Goal: Transaction & Acquisition: Purchase product/service

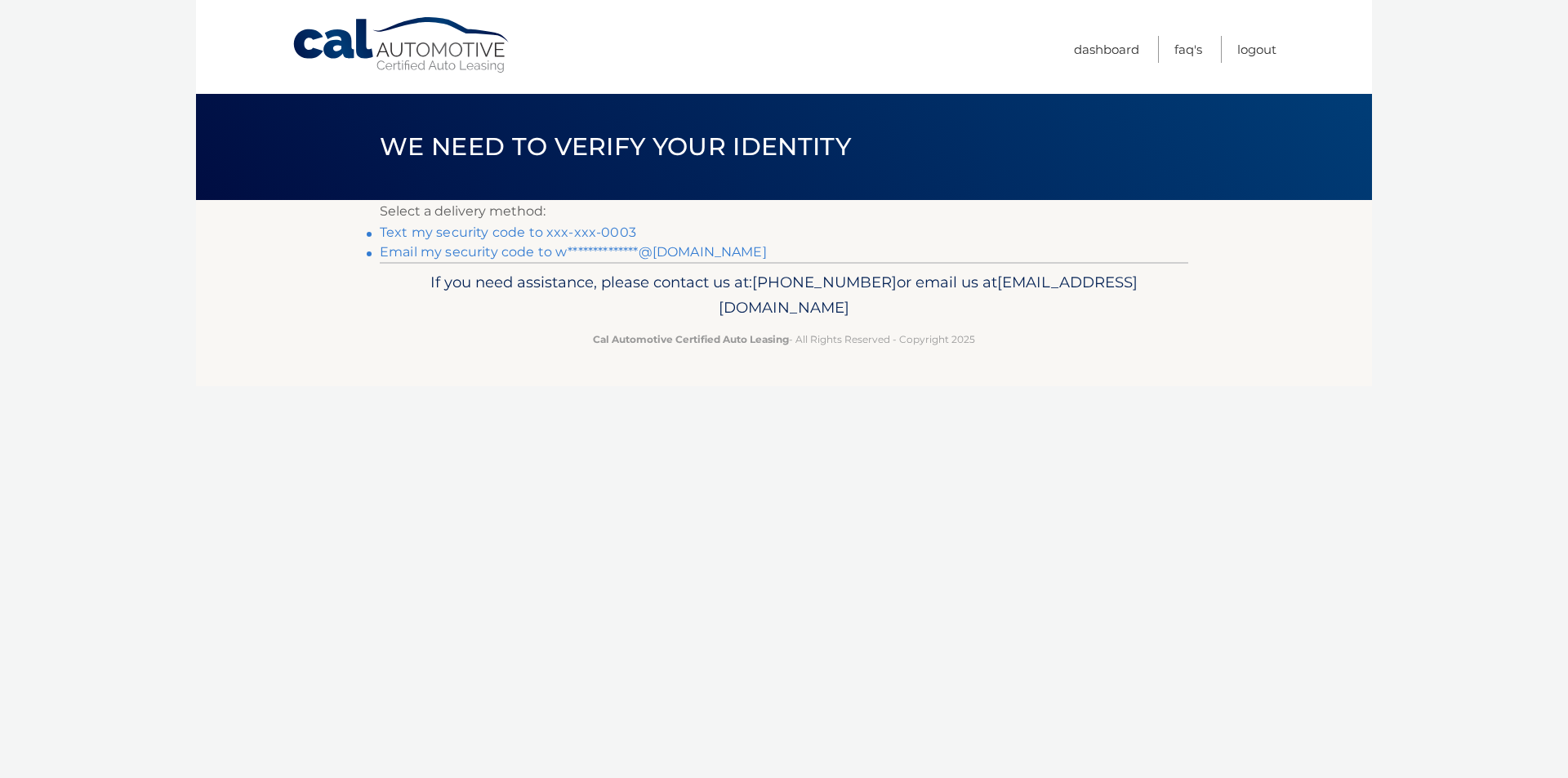
click at [547, 235] on link "Text my security code to xxx-xxx-0003" at bounding box center [507, 232] width 256 height 15
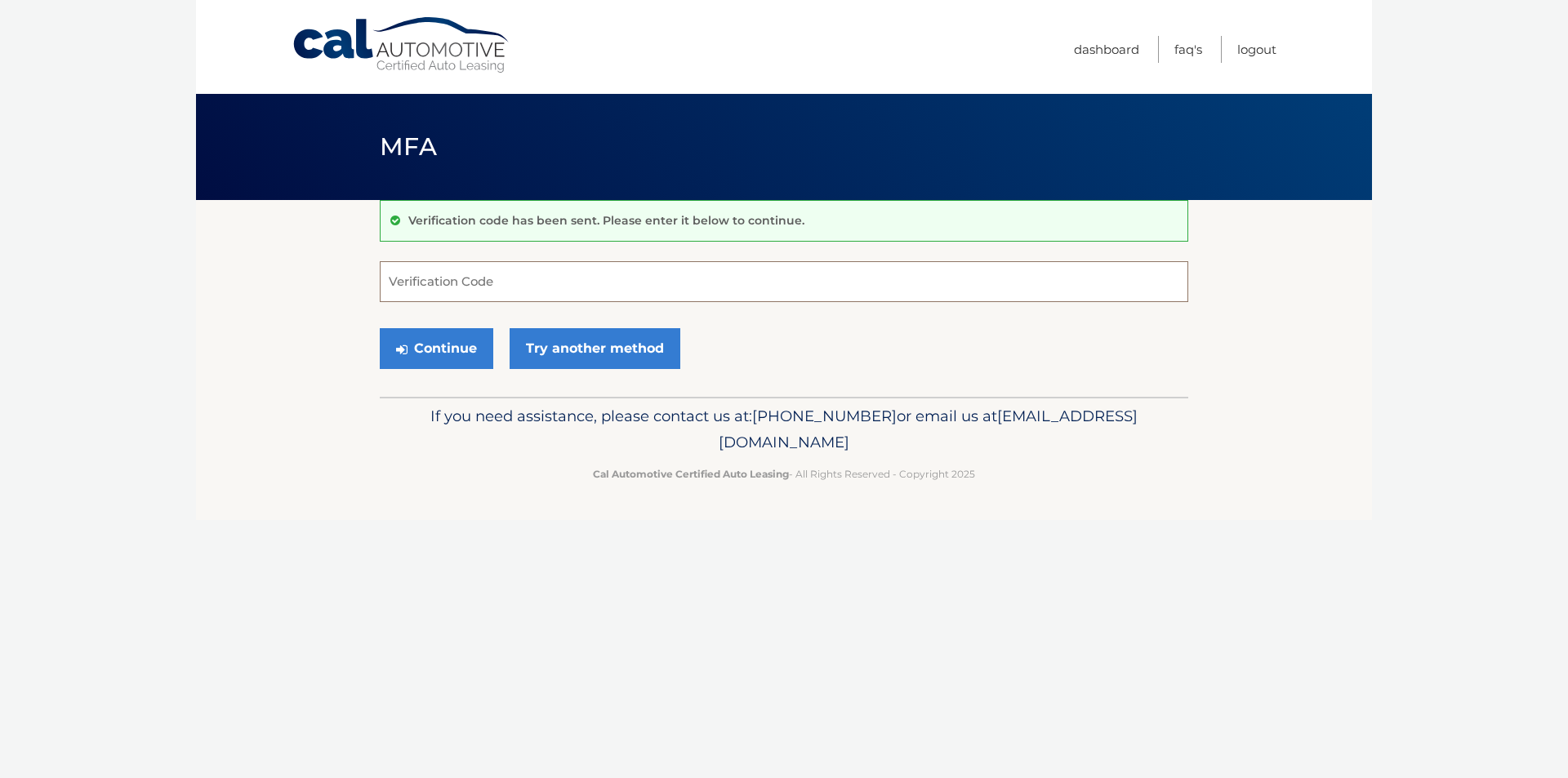
click at [389, 278] on input "Verification Code" at bounding box center [783, 281] width 808 height 40
type input "605116"
click at [438, 345] on button "Continue" at bounding box center [436, 348] width 114 height 40
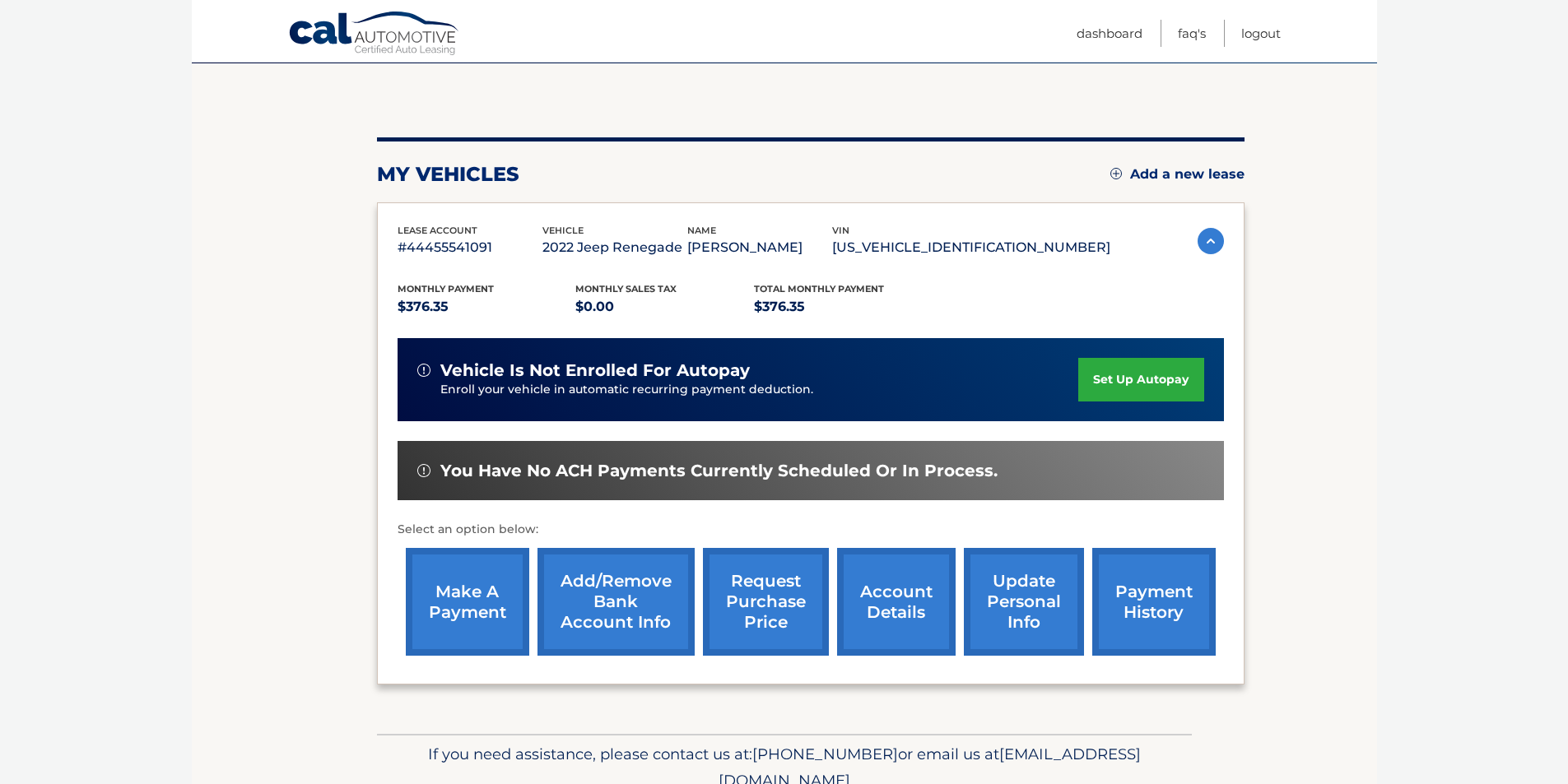
scroll to position [165, 0]
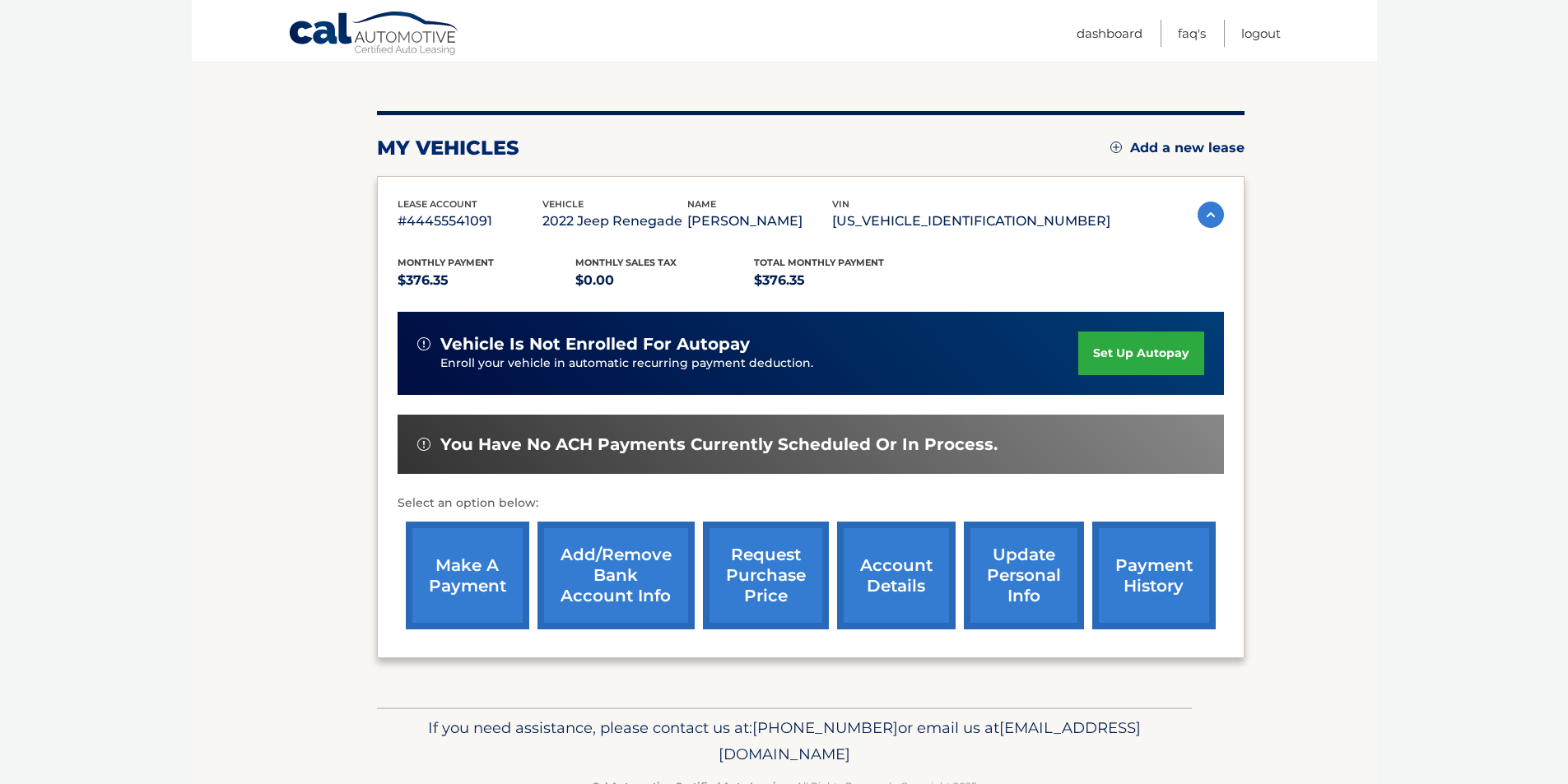
click at [472, 556] on link "make a payment" at bounding box center [468, 575] width 123 height 108
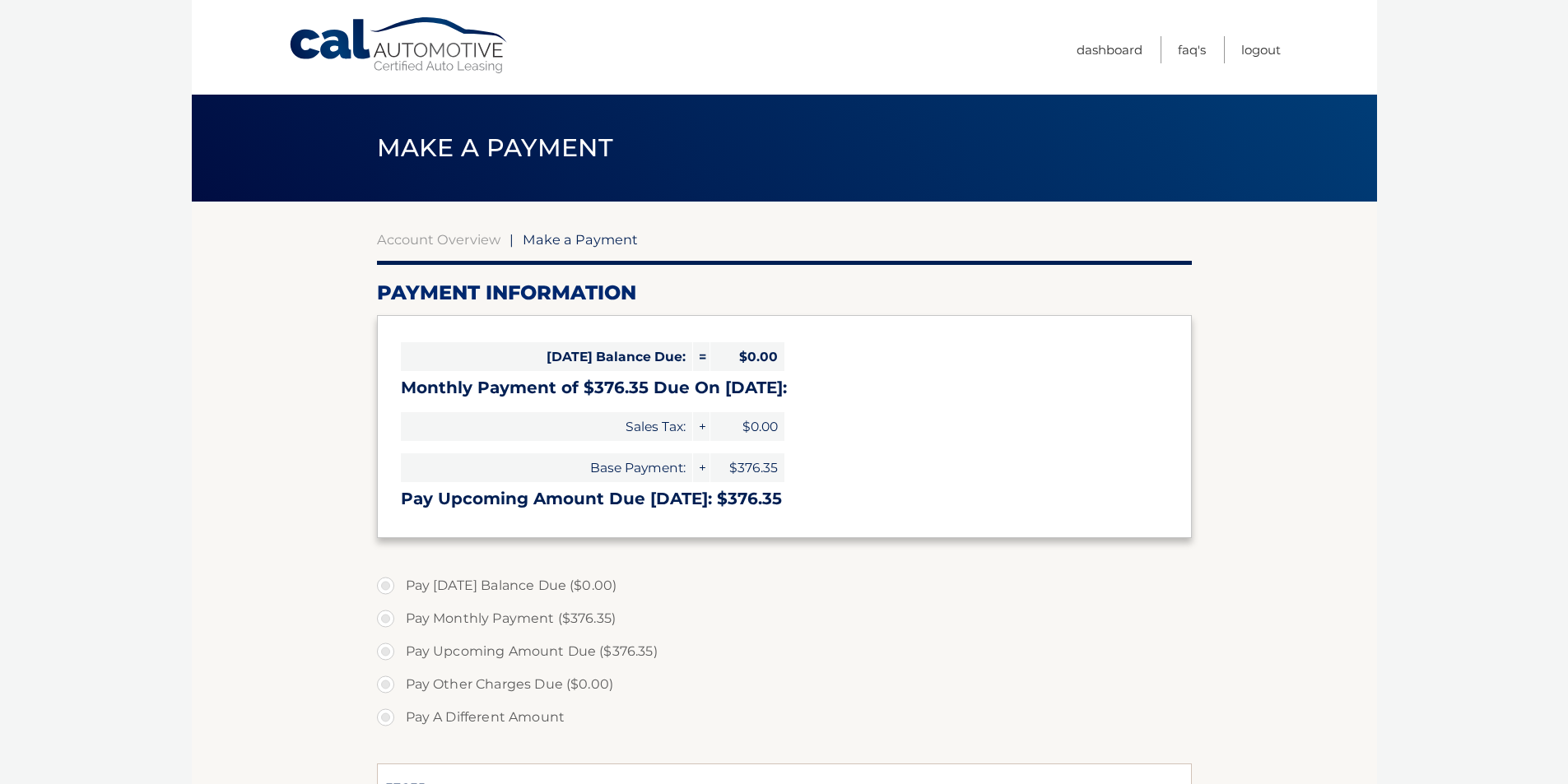
select select "ZGMzMDU1M2QtZWFmYy00YjIwLWExZjctNWNjMDY4OGZmNjY0"
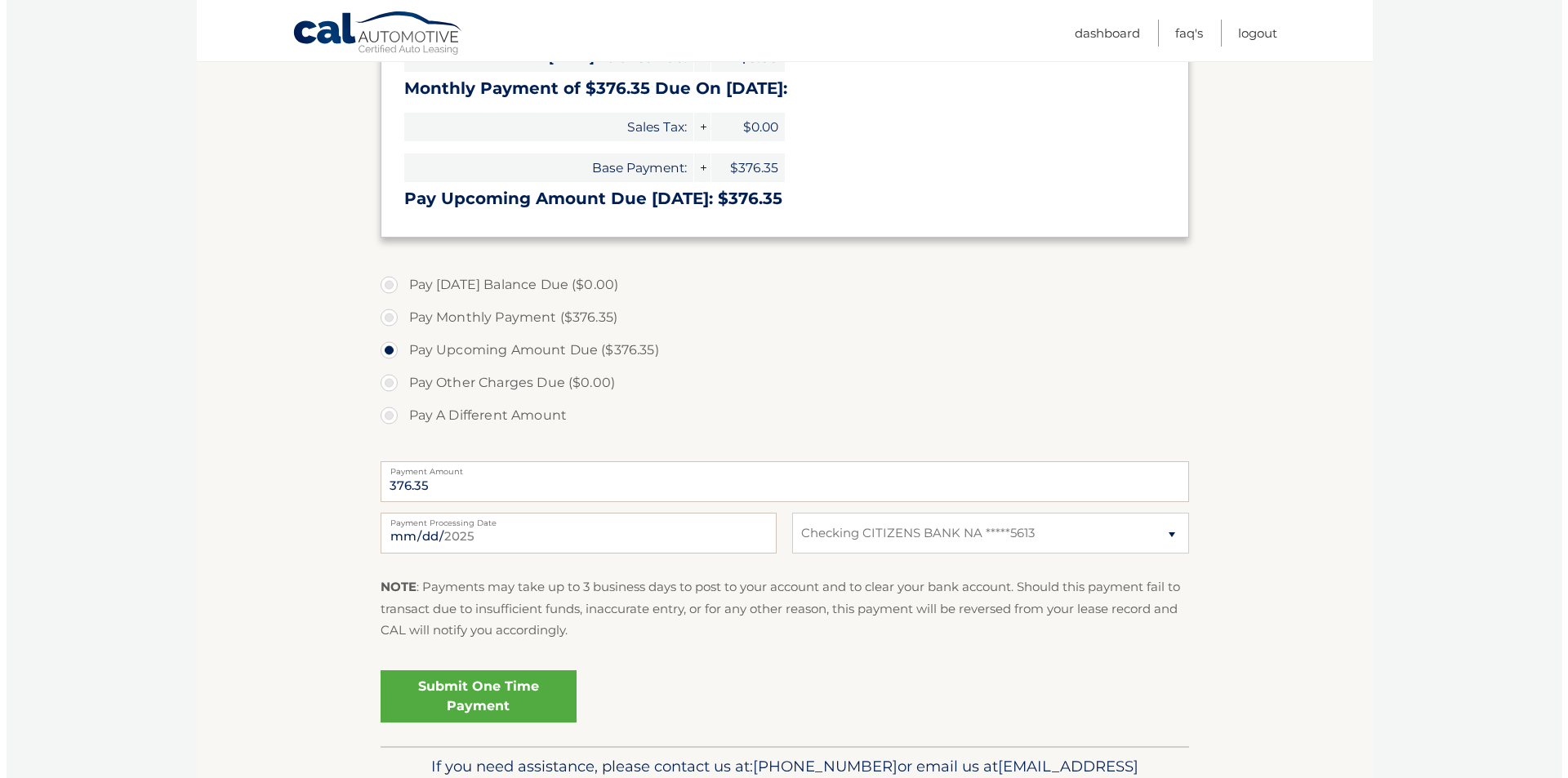
scroll to position [389, 0]
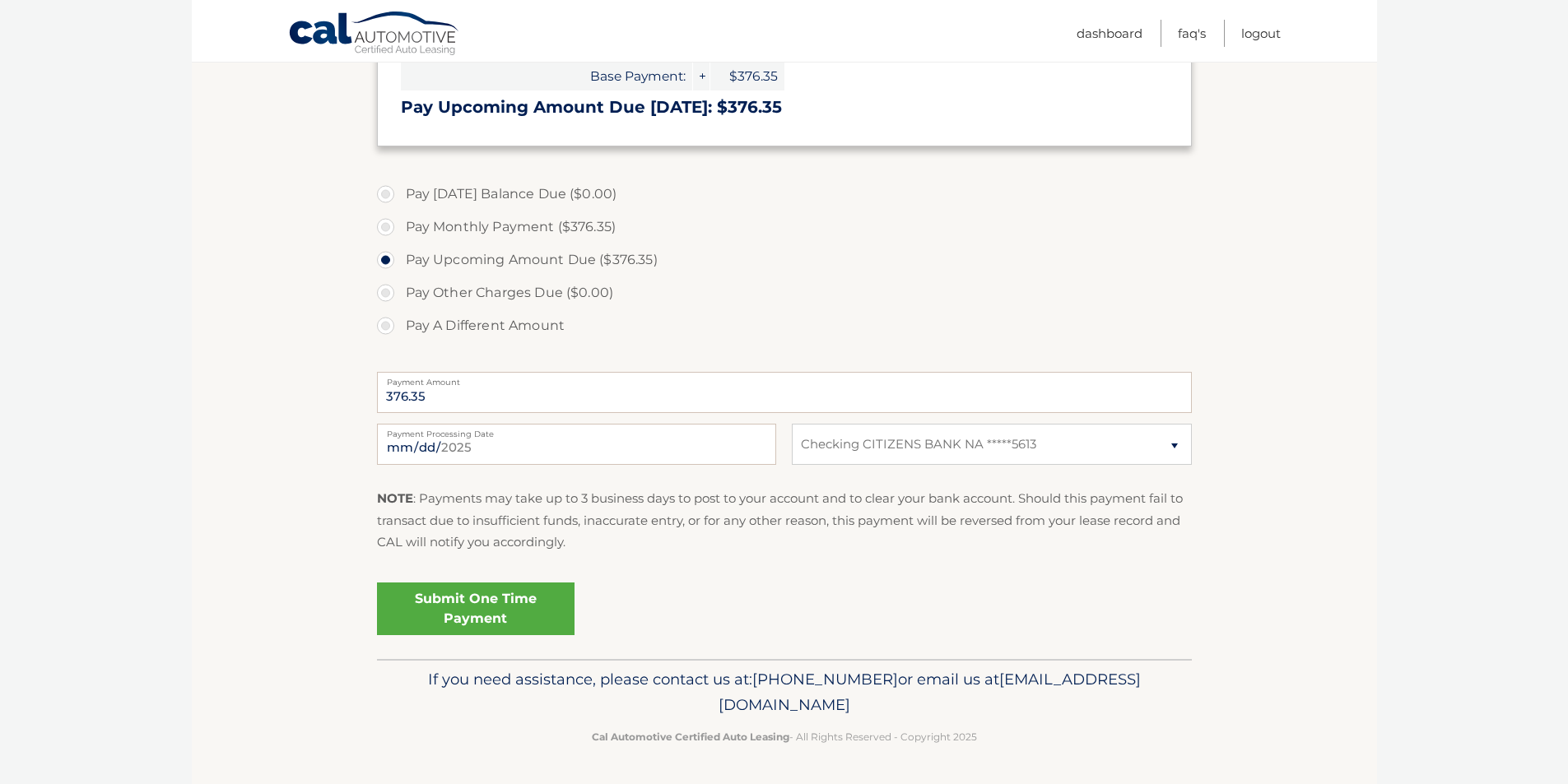
click at [474, 605] on link "Submit One Time Payment" at bounding box center [475, 609] width 197 height 53
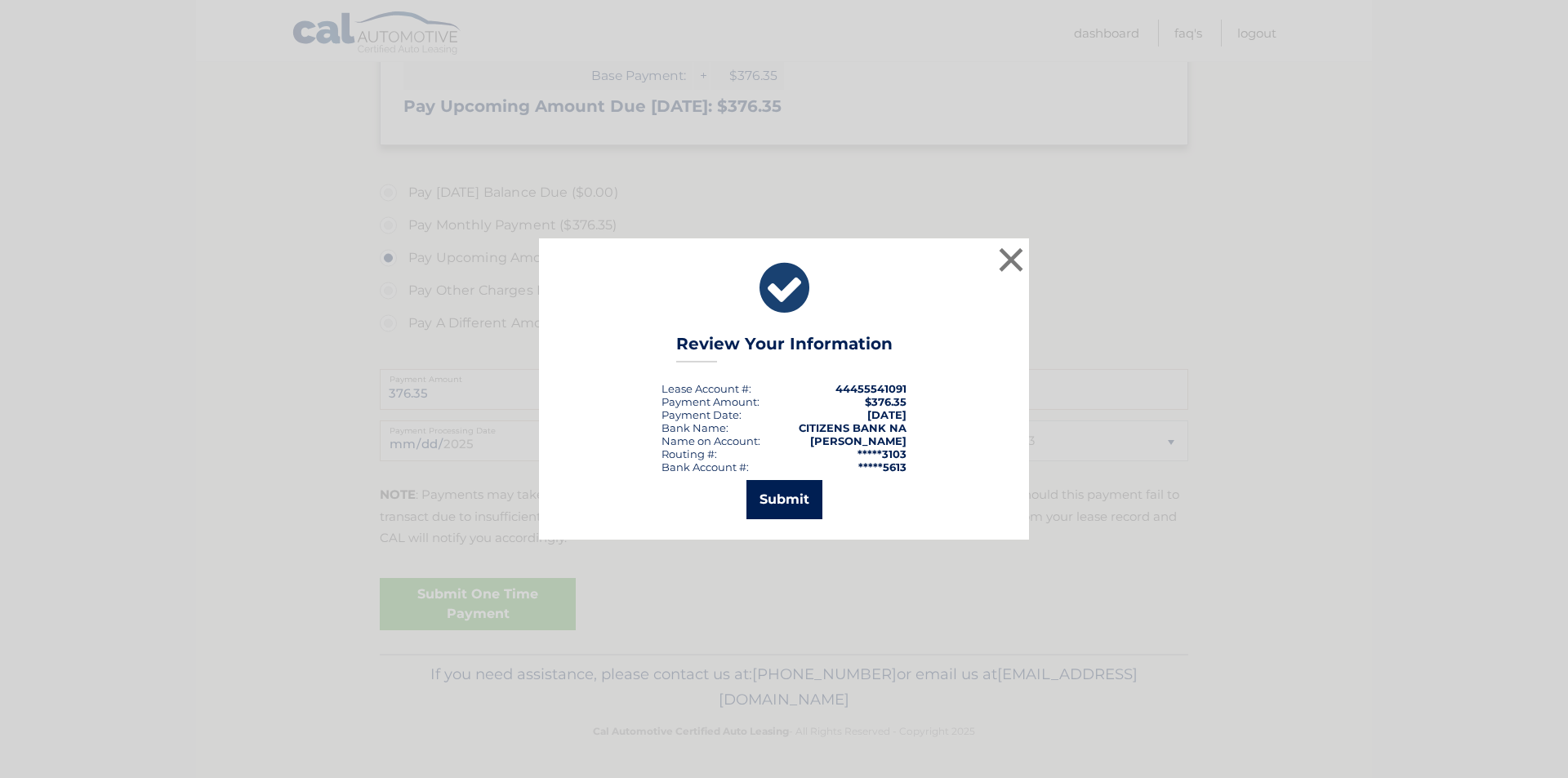
click at [785, 500] on button "Submit" at bounding box center [784, 500] width 76 height 40
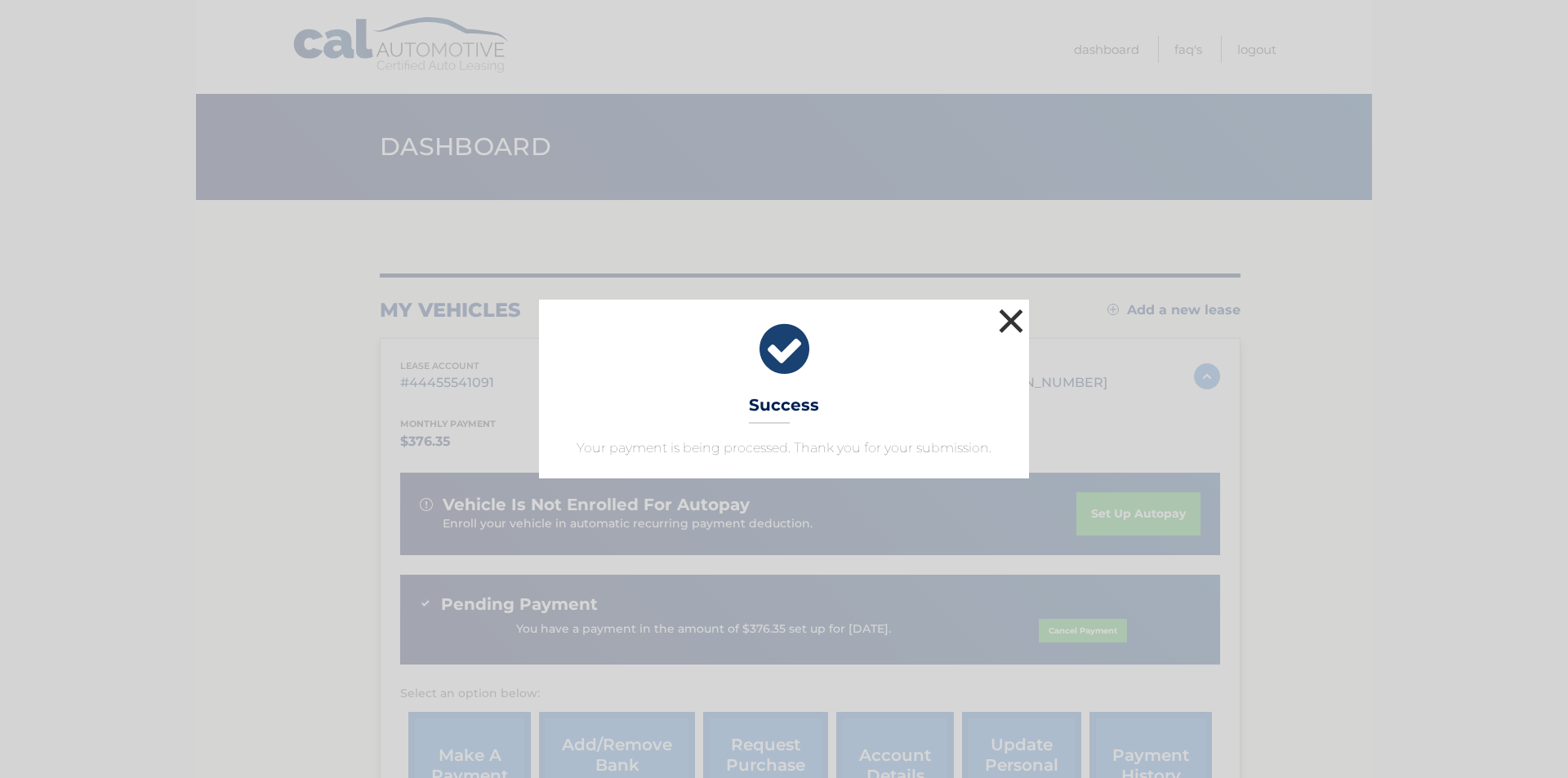
click at [1008, 319] on button "×" at bounding box center [1011, 321] width 33 height 33
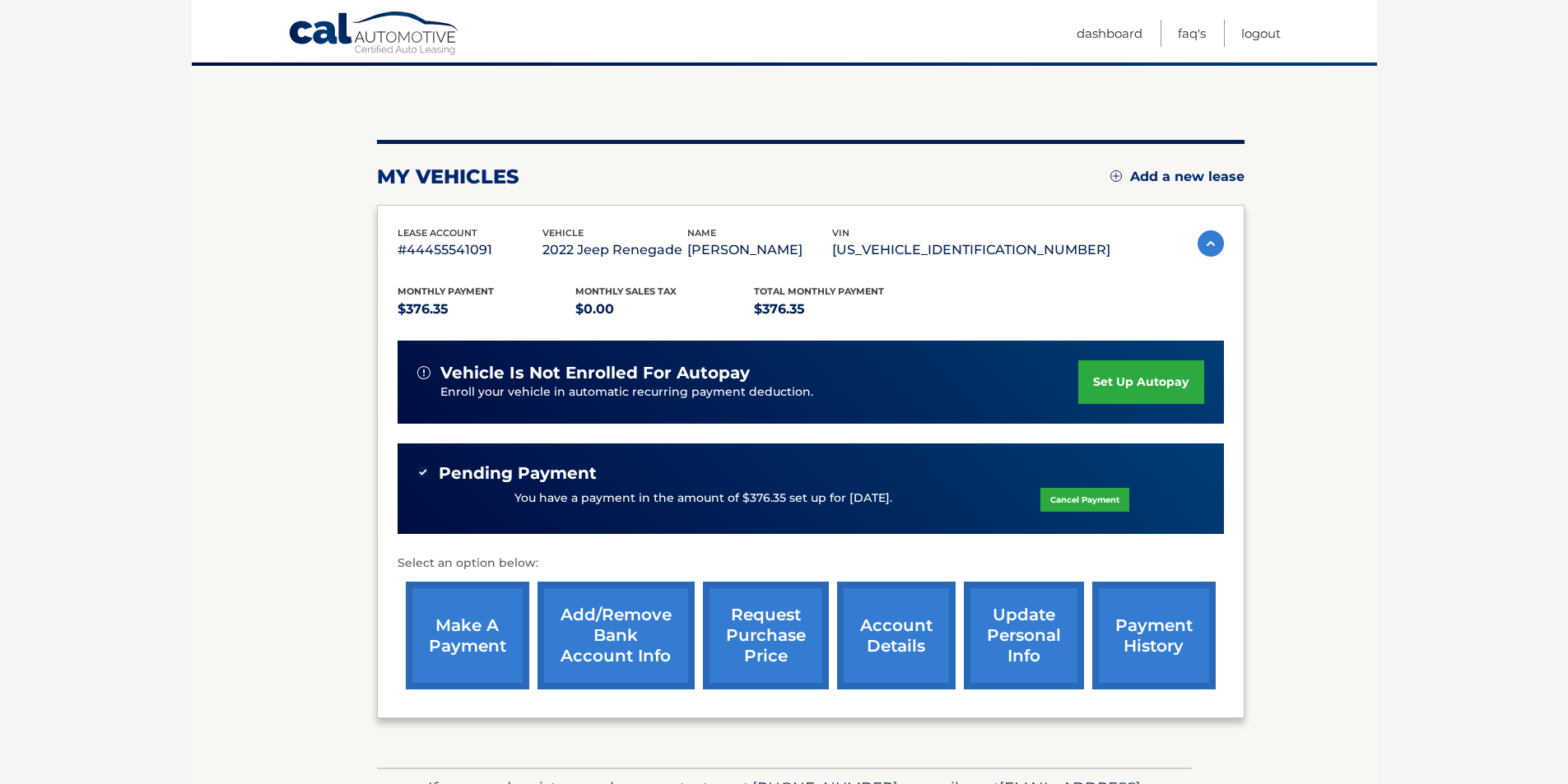
scroll to position [165, 0]
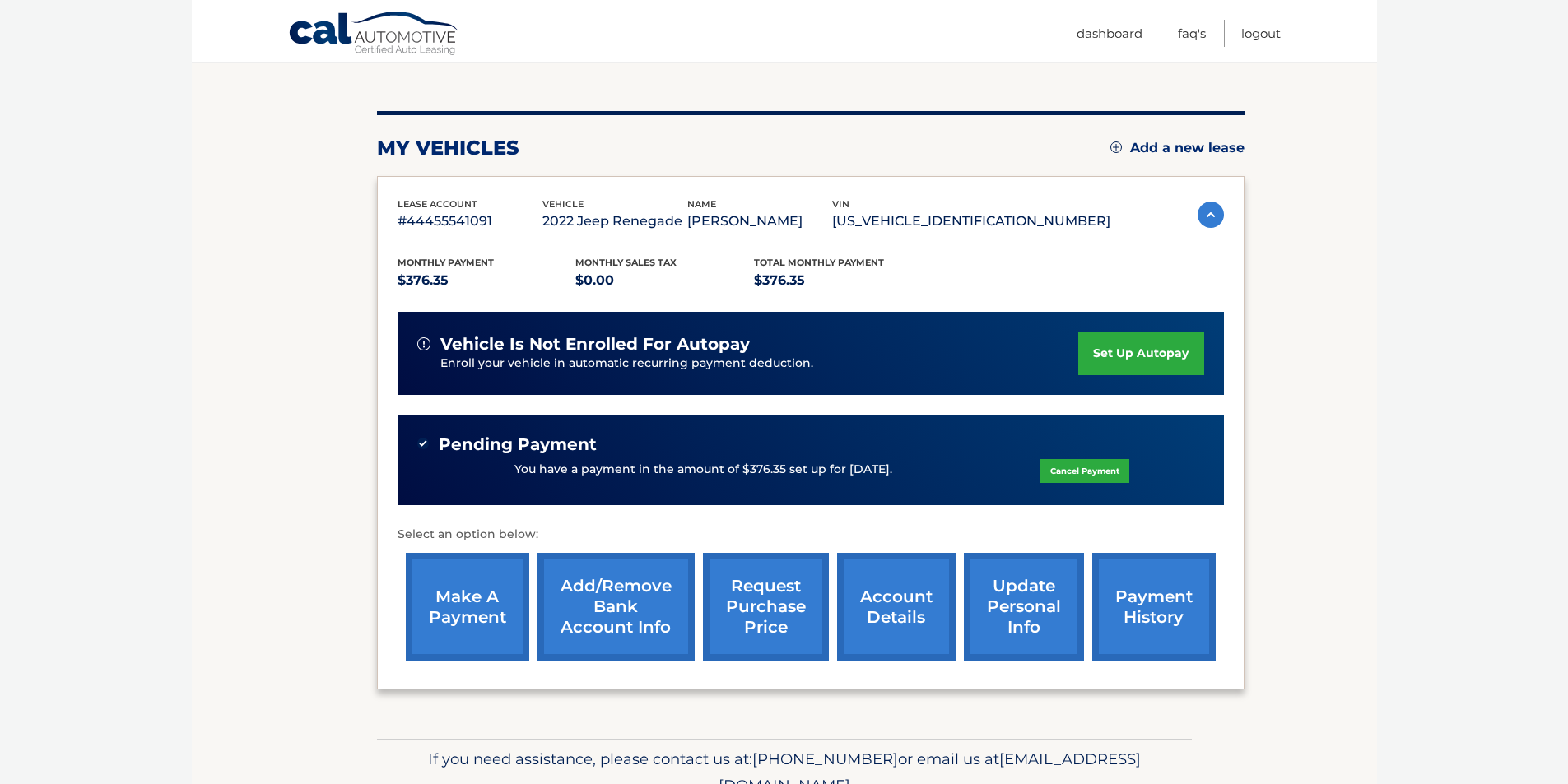
click at [898, 596] on link "account details" at bounding box center [895, 607] width 119 height 108
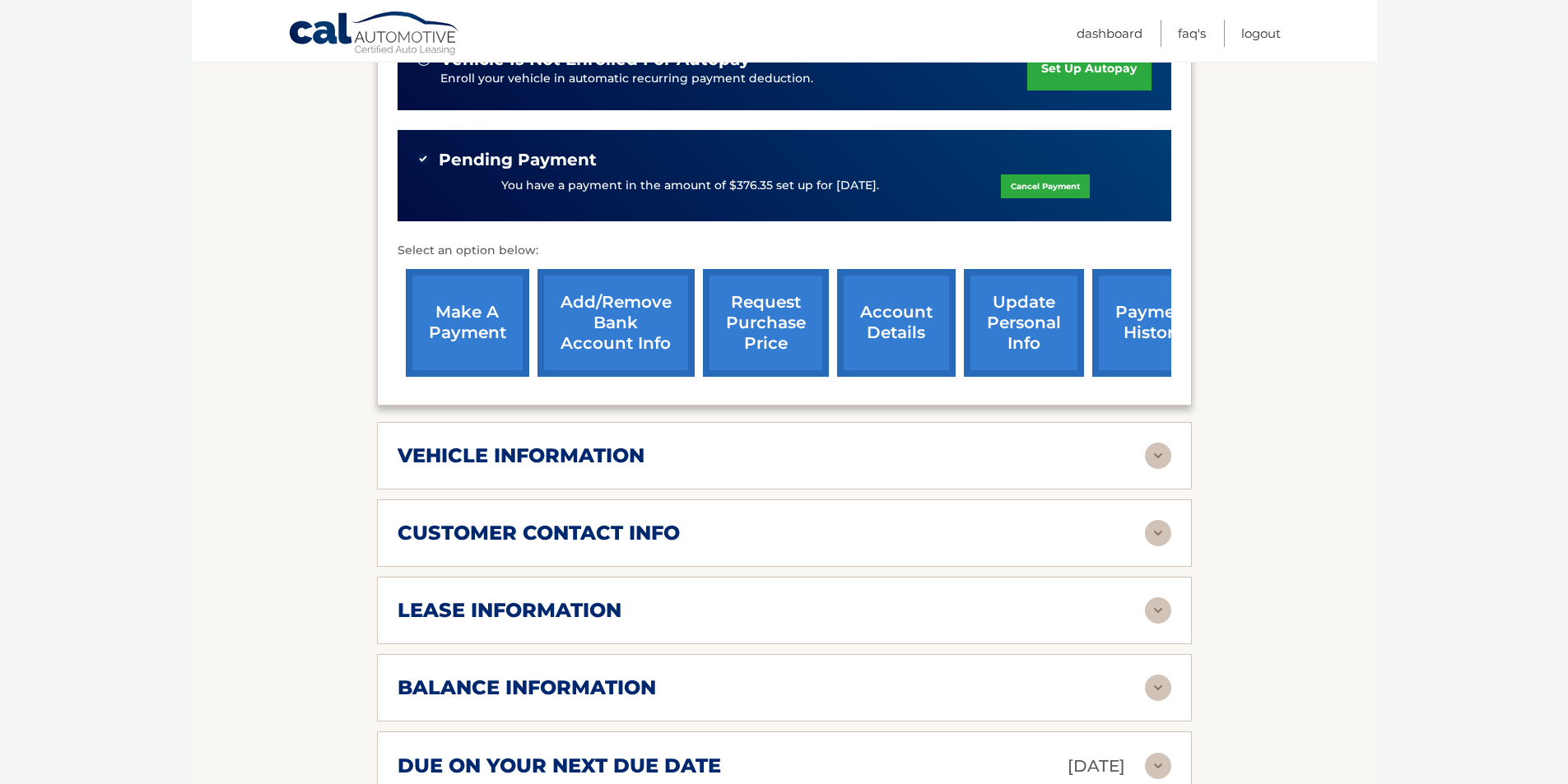
scroll to position [575, 0]
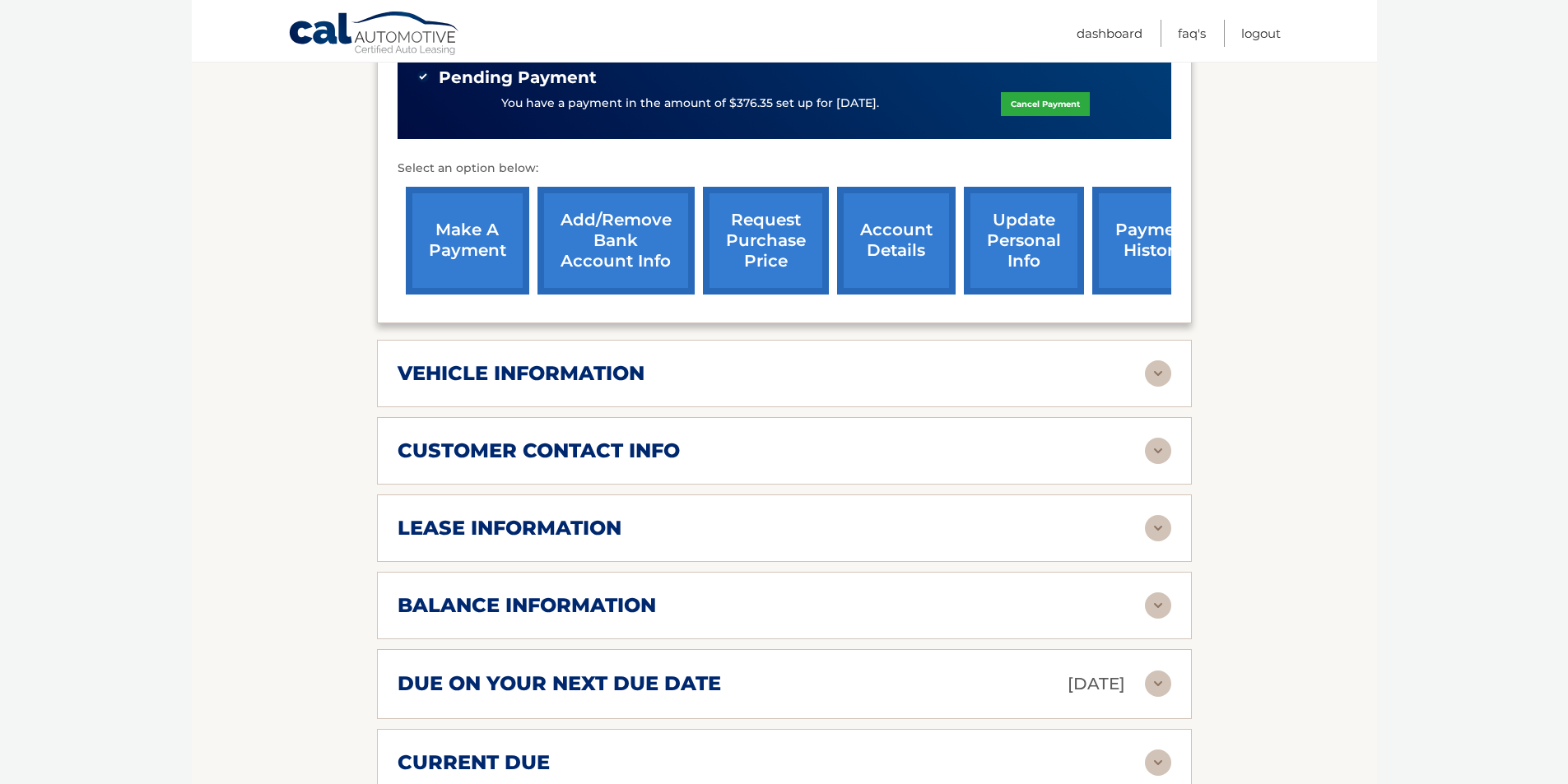
click at [1158, 515] on img at bounding box center [1158, 528] width 27 height 27
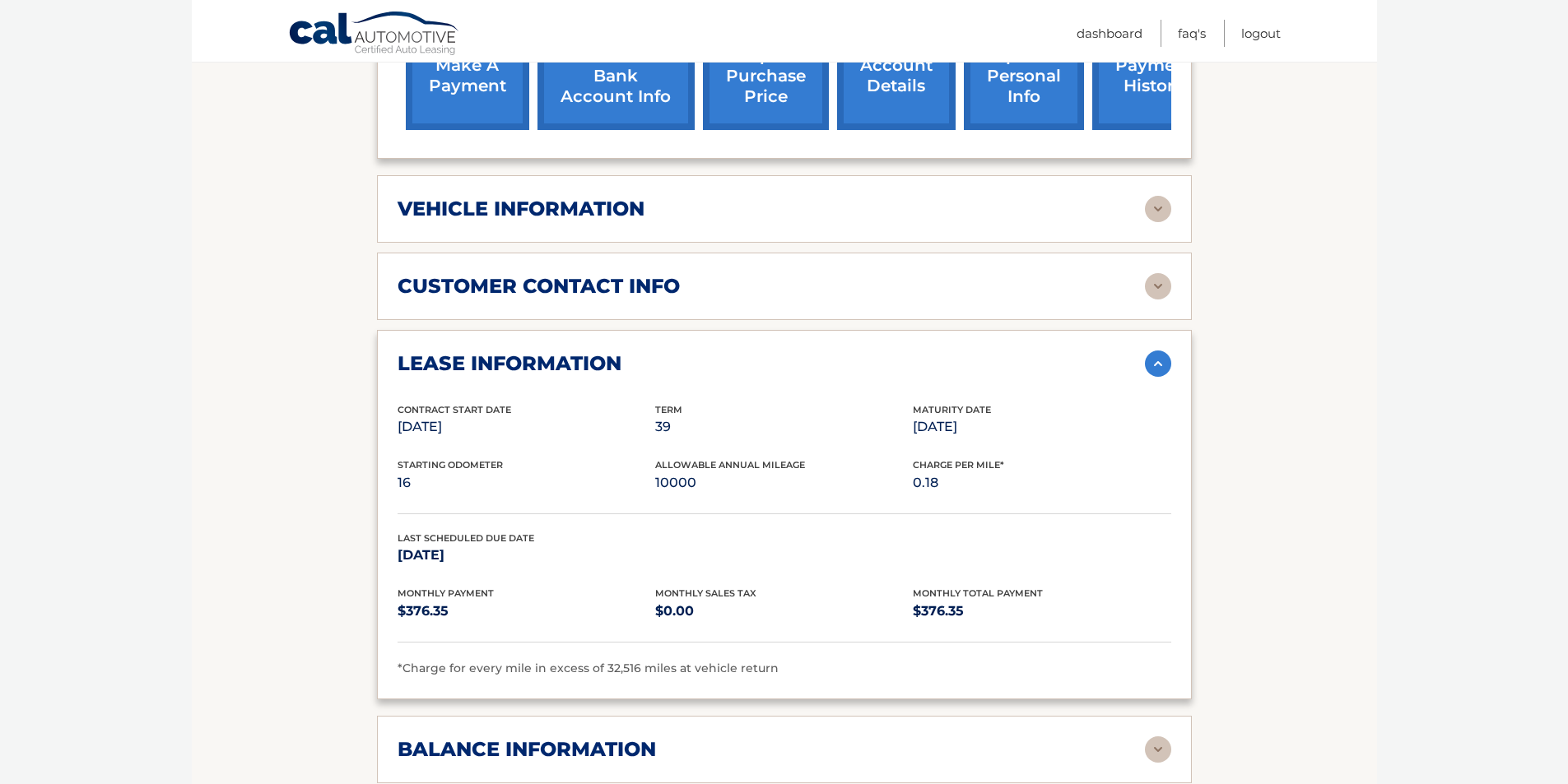
scroll to position [823, 0]
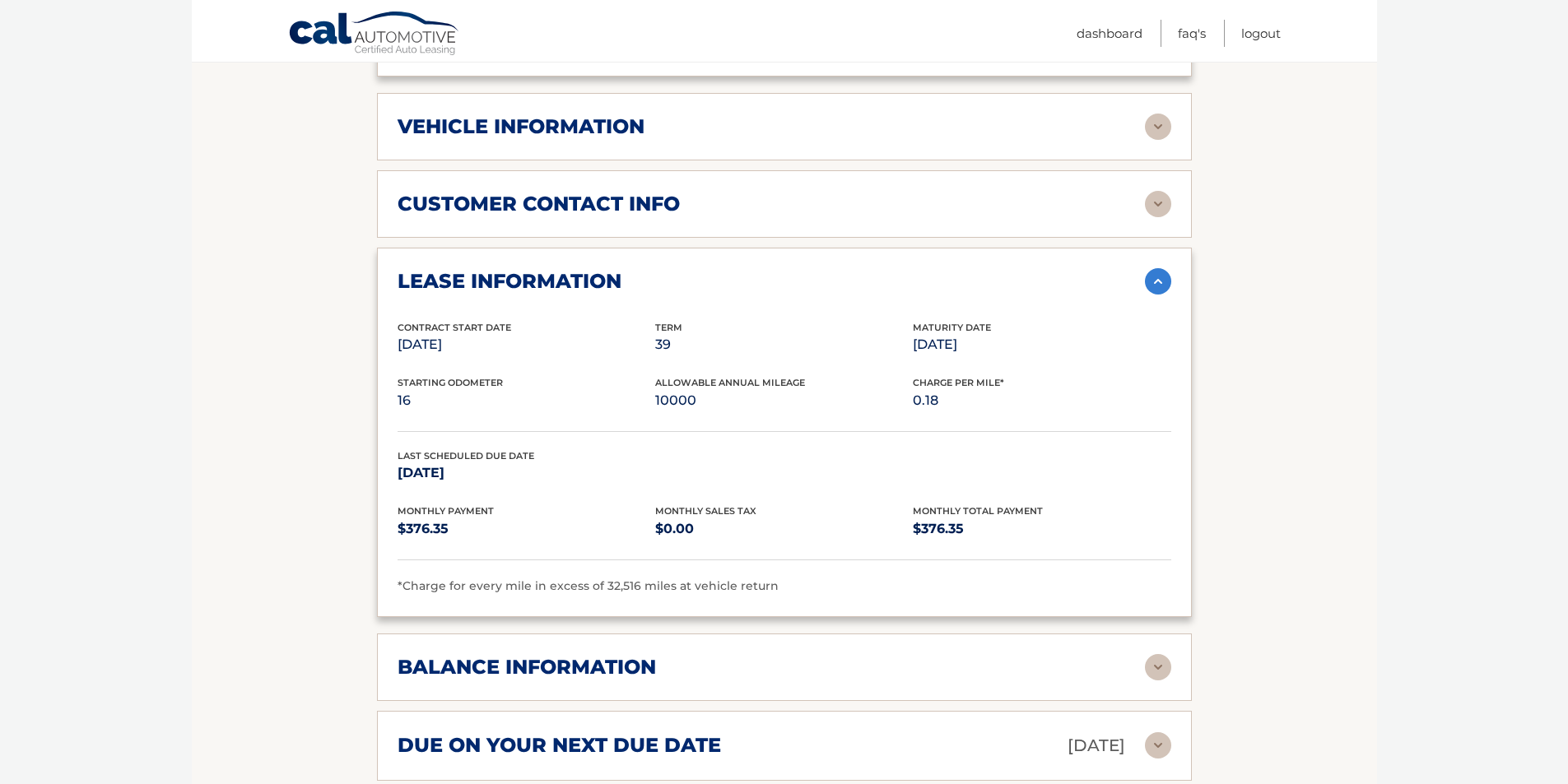
click at [1156, 268] on img at bounding box center [1158, 282] width 27 height 27
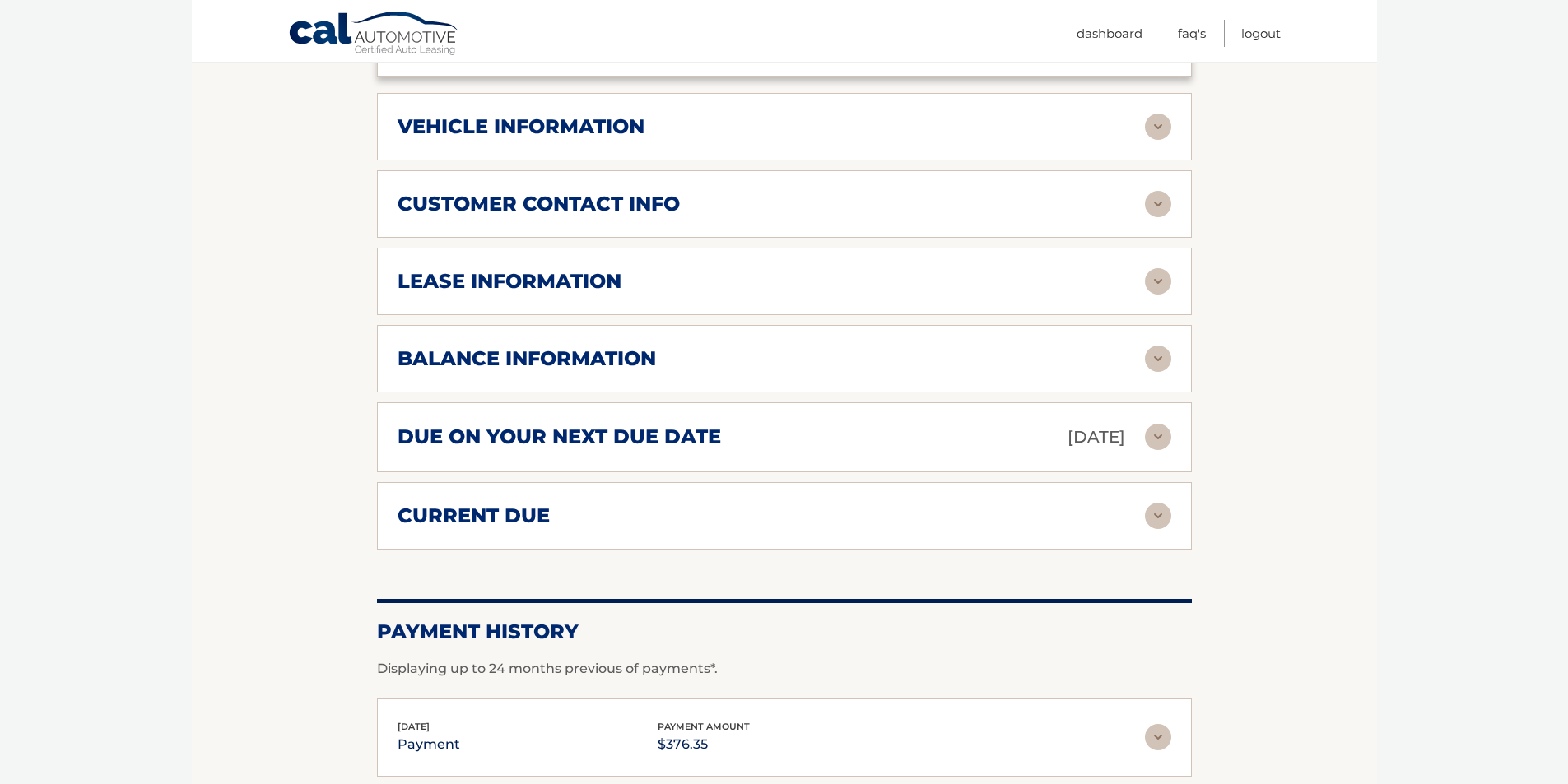
click at [1153, 345] on img at bounding box center [1158, 358] width 27 height 27
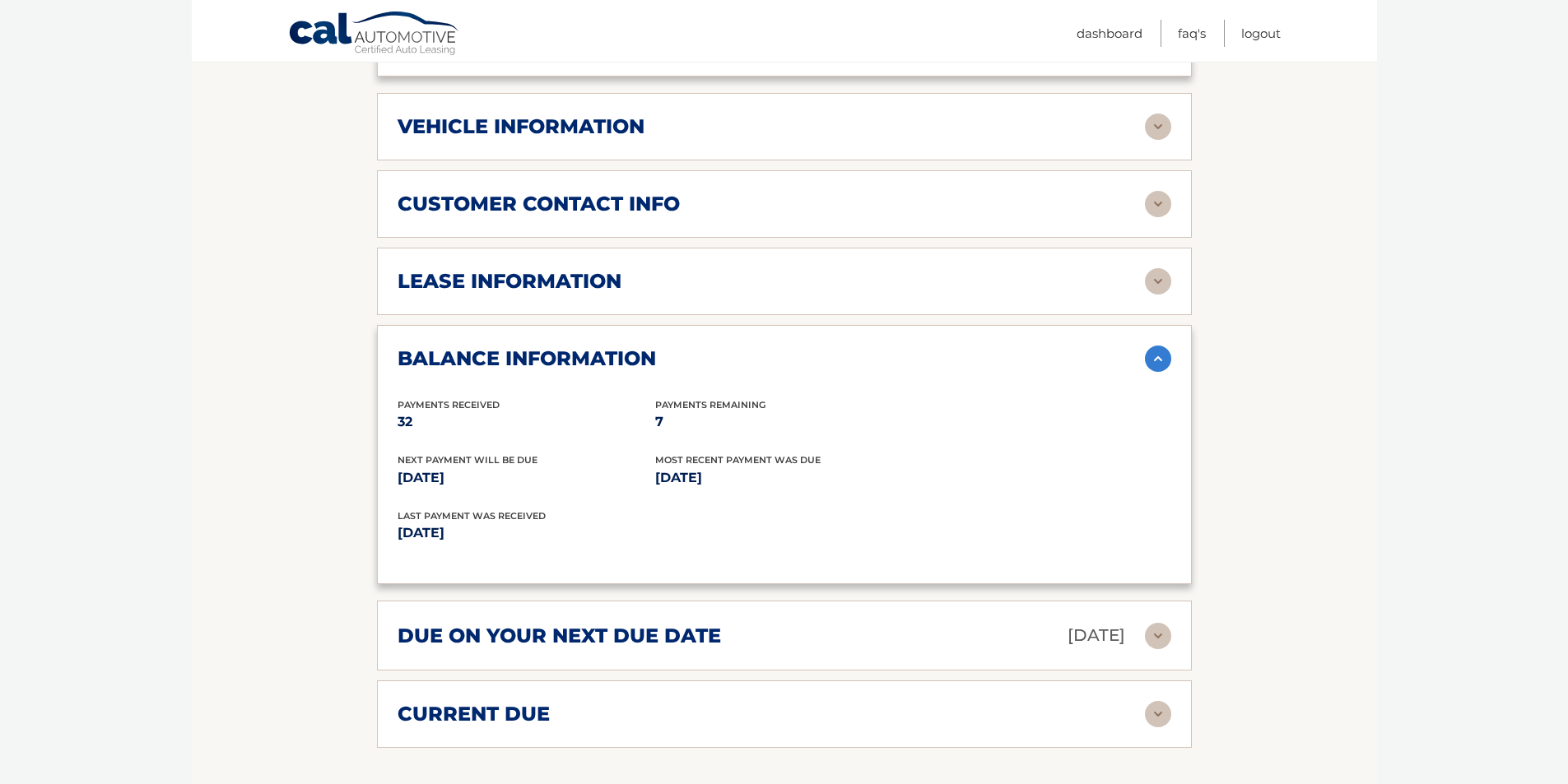
scroll to position [904, 0]
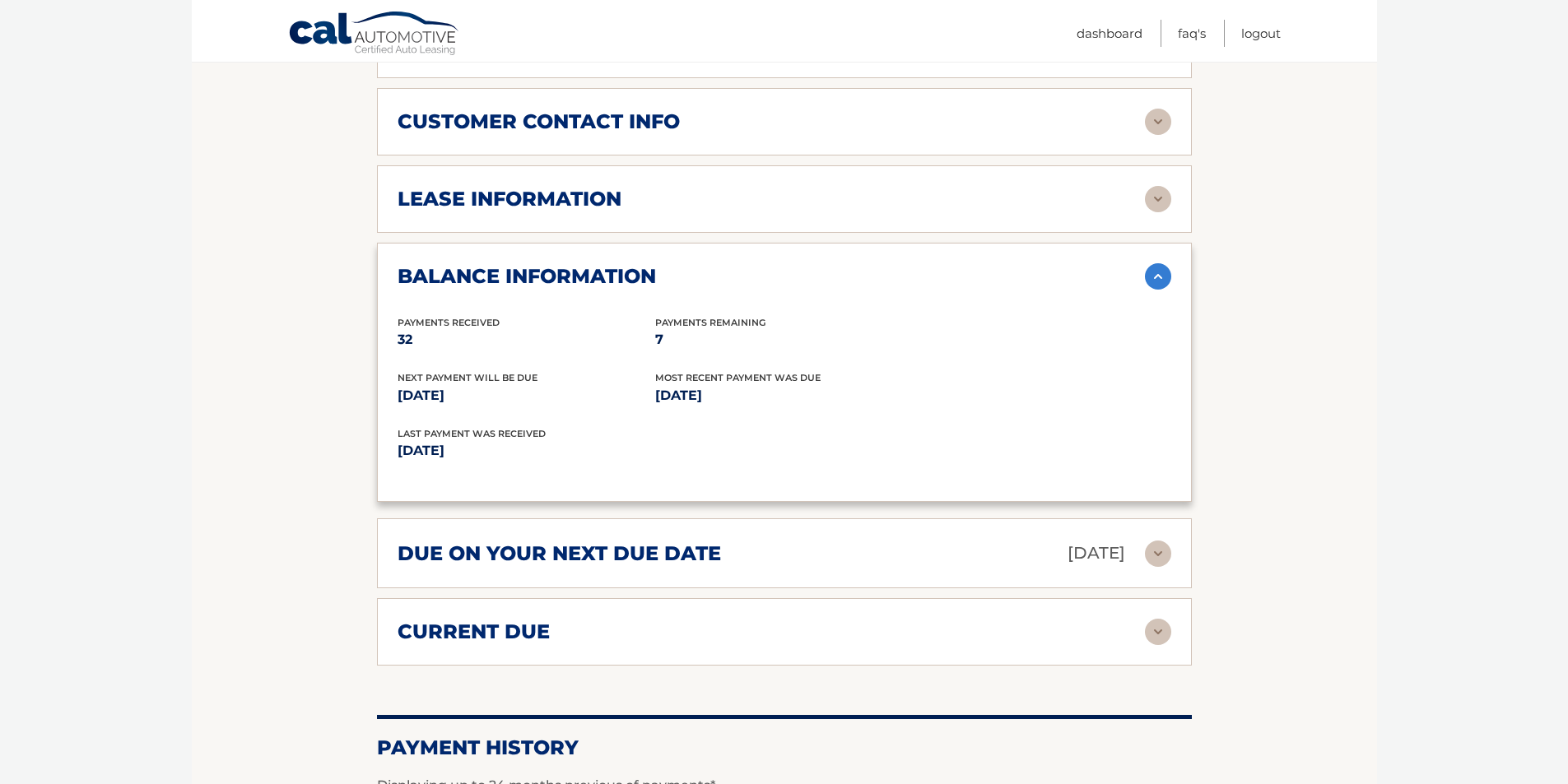
click at [1155, 264] on img at bounding box center [1158, 277] width 27 height 27
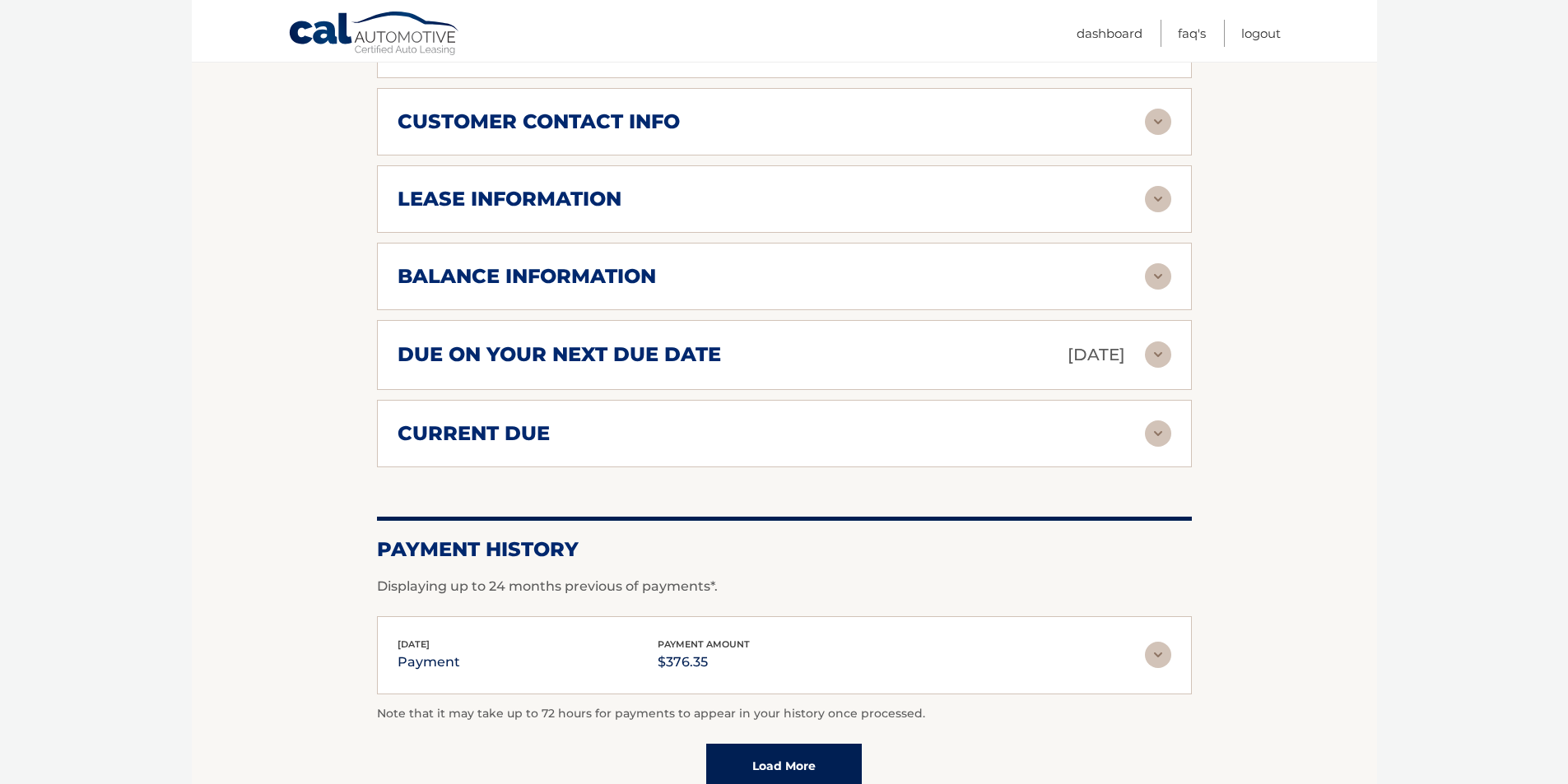
scroll to position [575, 0]
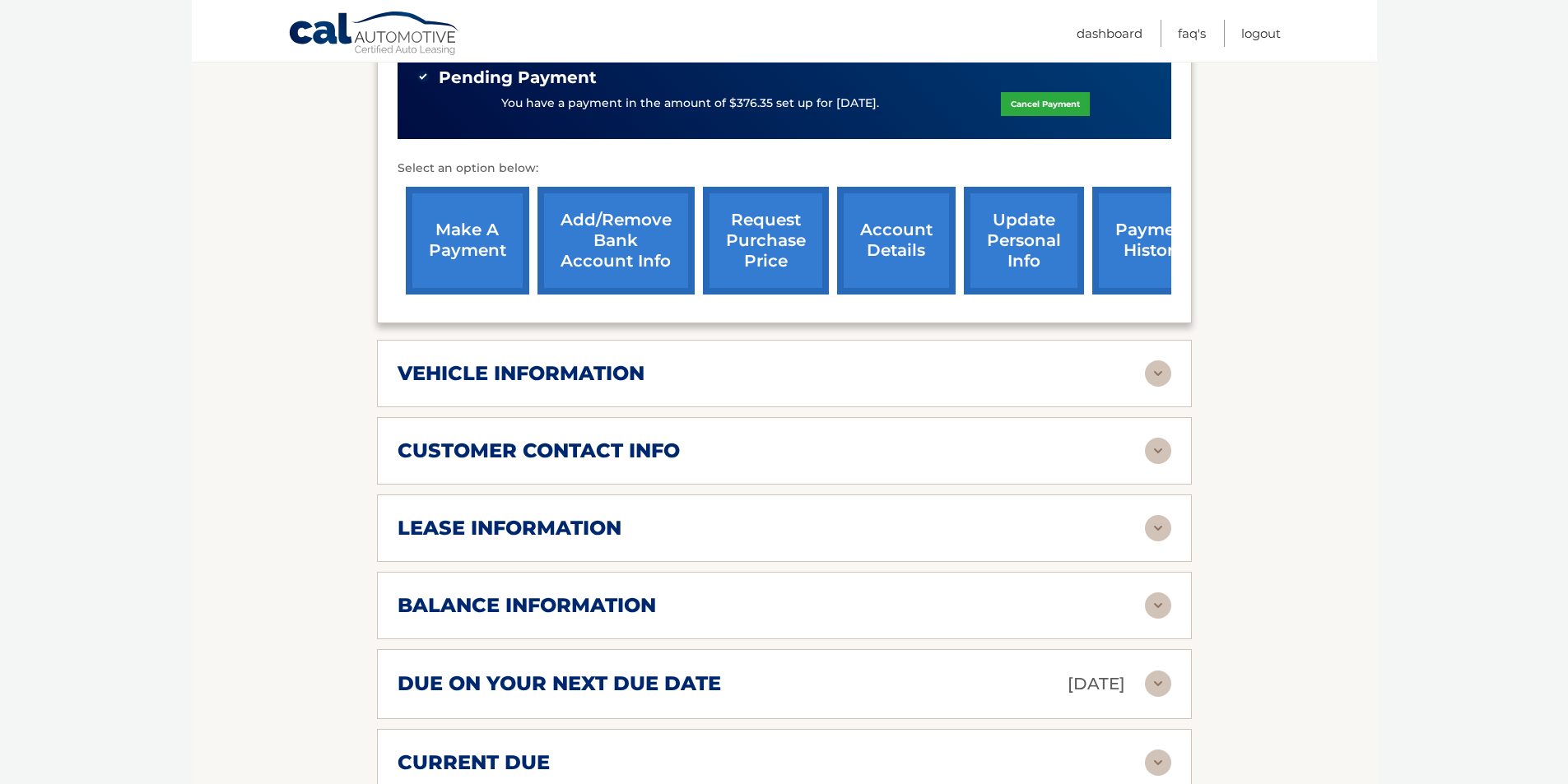
click at [1157, 360] on img at bounding box center [1158, 374] width 27 height 27
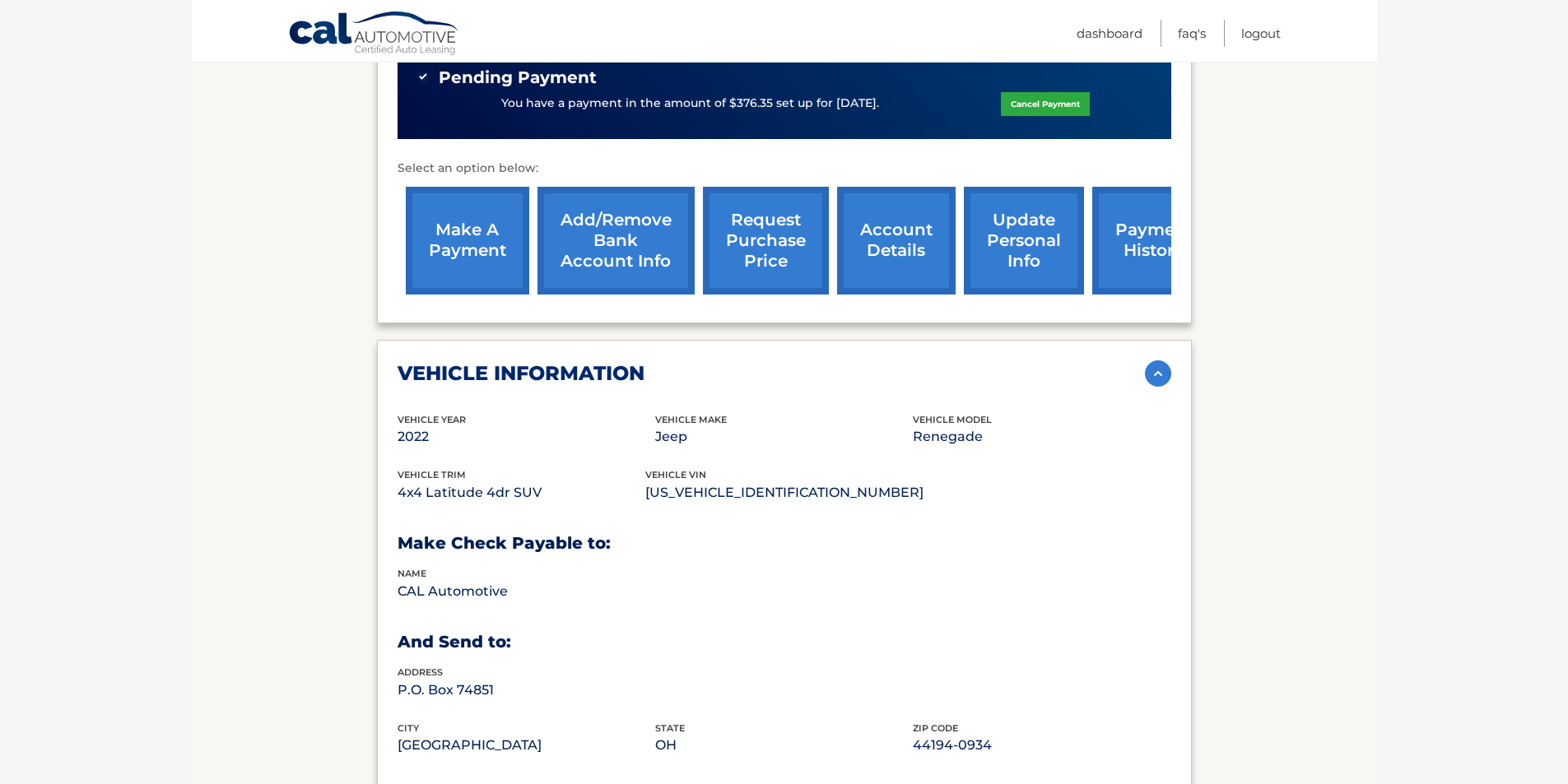
click at [1157, 360] on img at bounding box center [1158, 374] width 27 height 27
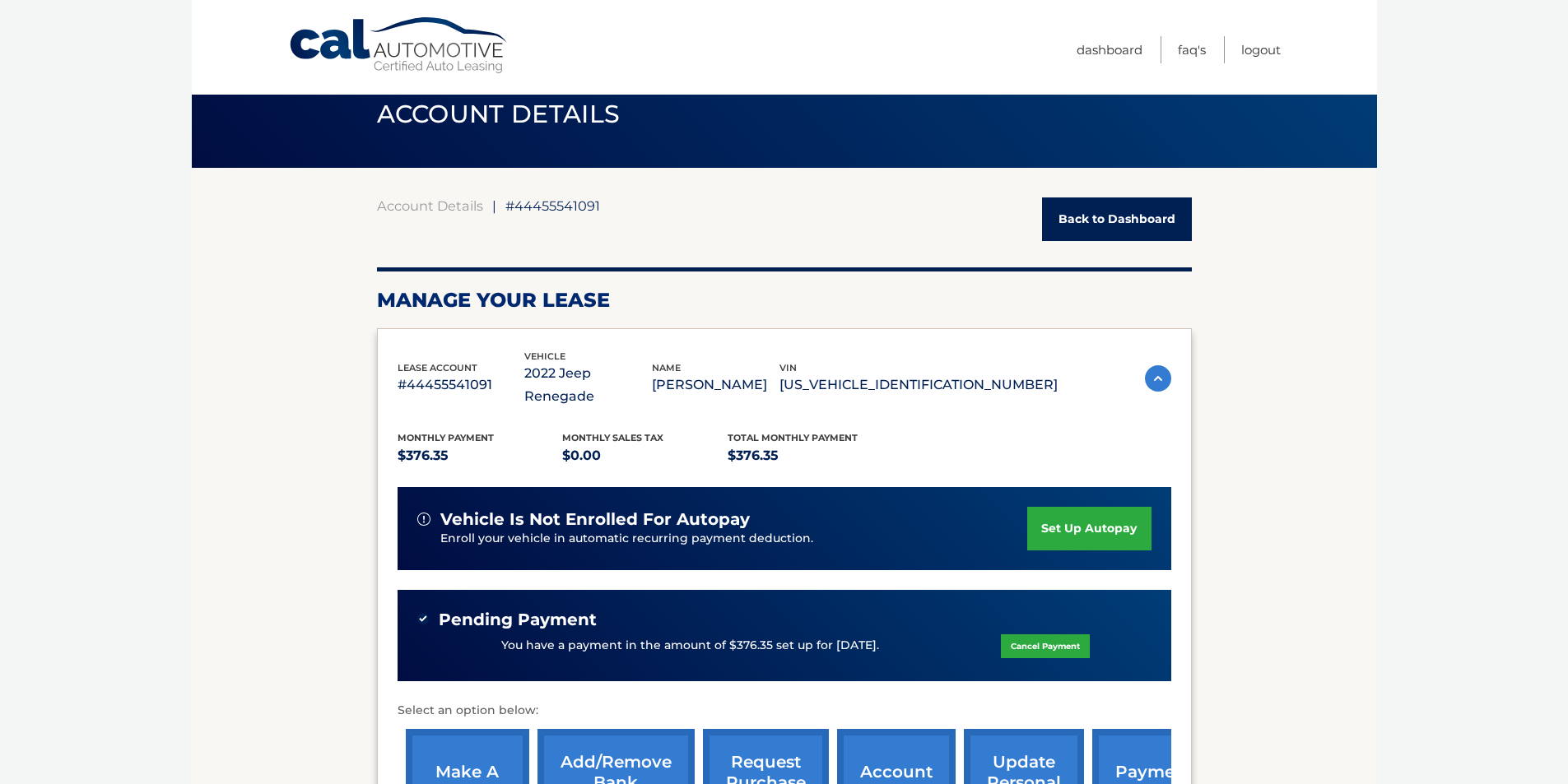
scroll to position [0, 0]
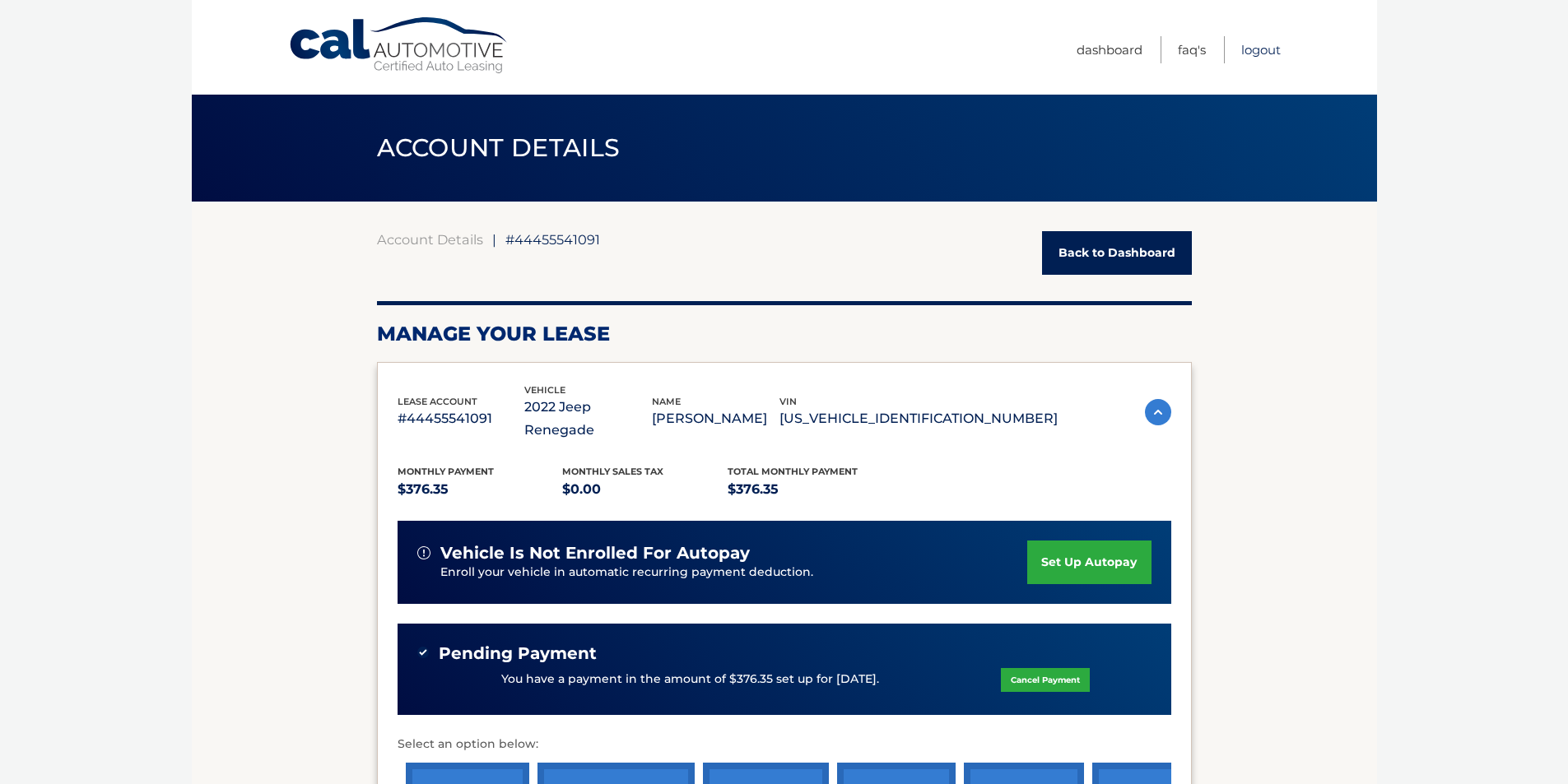
click at [1259, 46] on link "Logout" at bounding box center [1261, 49] width 40 height 27
